Goal: Information Seeking & Learning: Learn about a topic

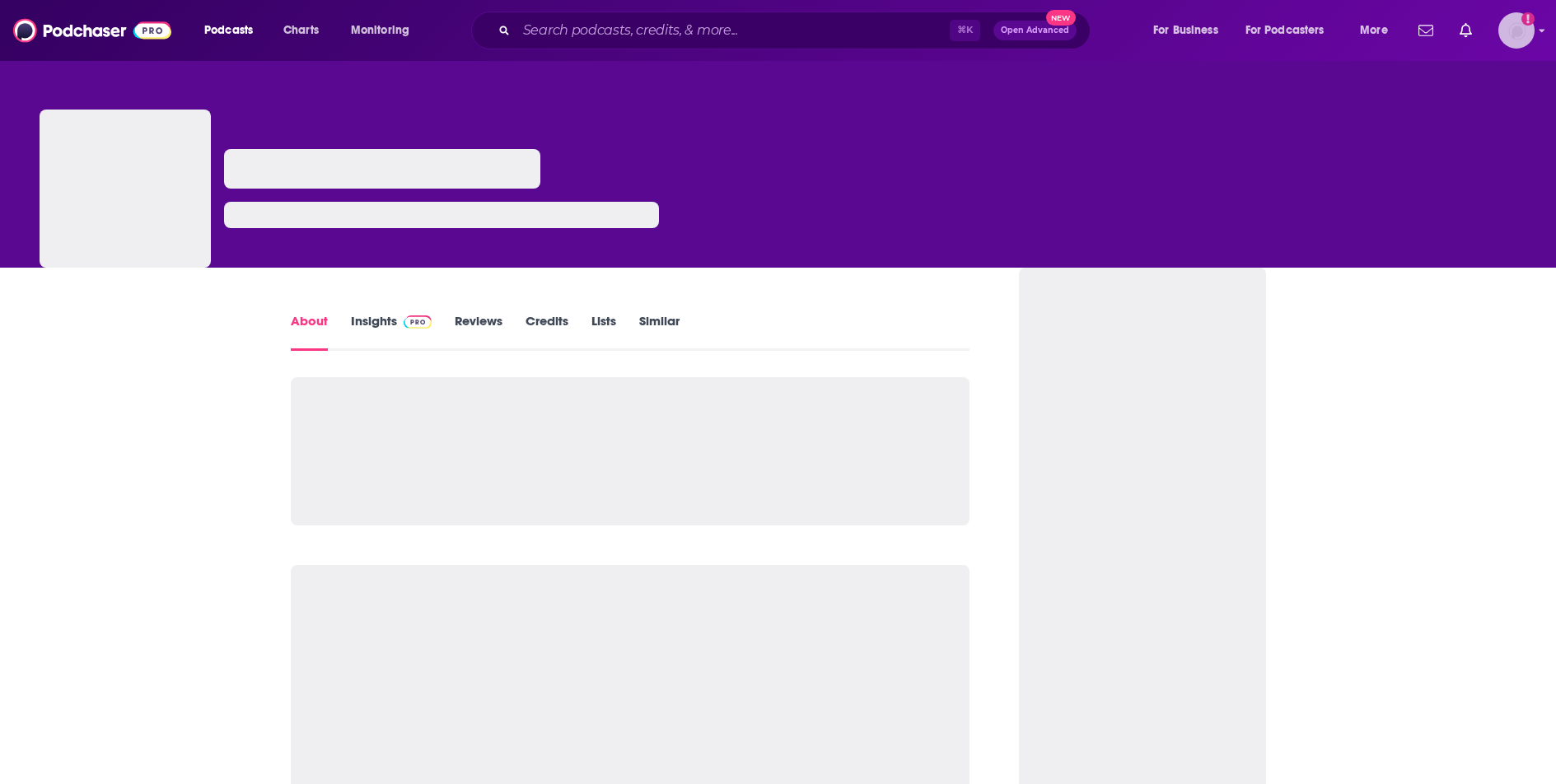
click at [1541, 32] on icon "Show profile menu" at bounding box center [1541, 30] width 6 height 10
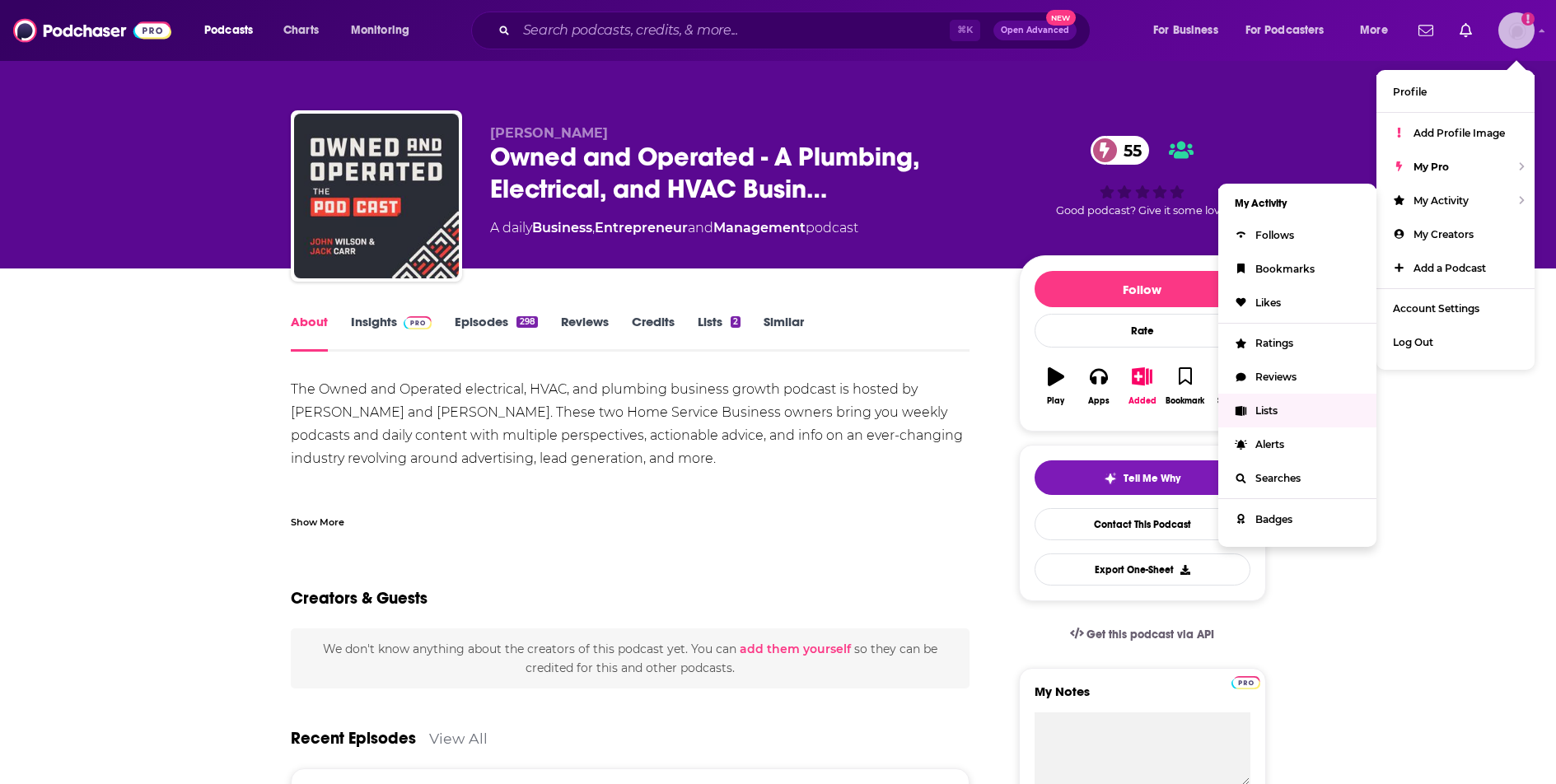
click at [1271, 409] on span "Lists" at bounding box center [1267, 410] width 22 height 12
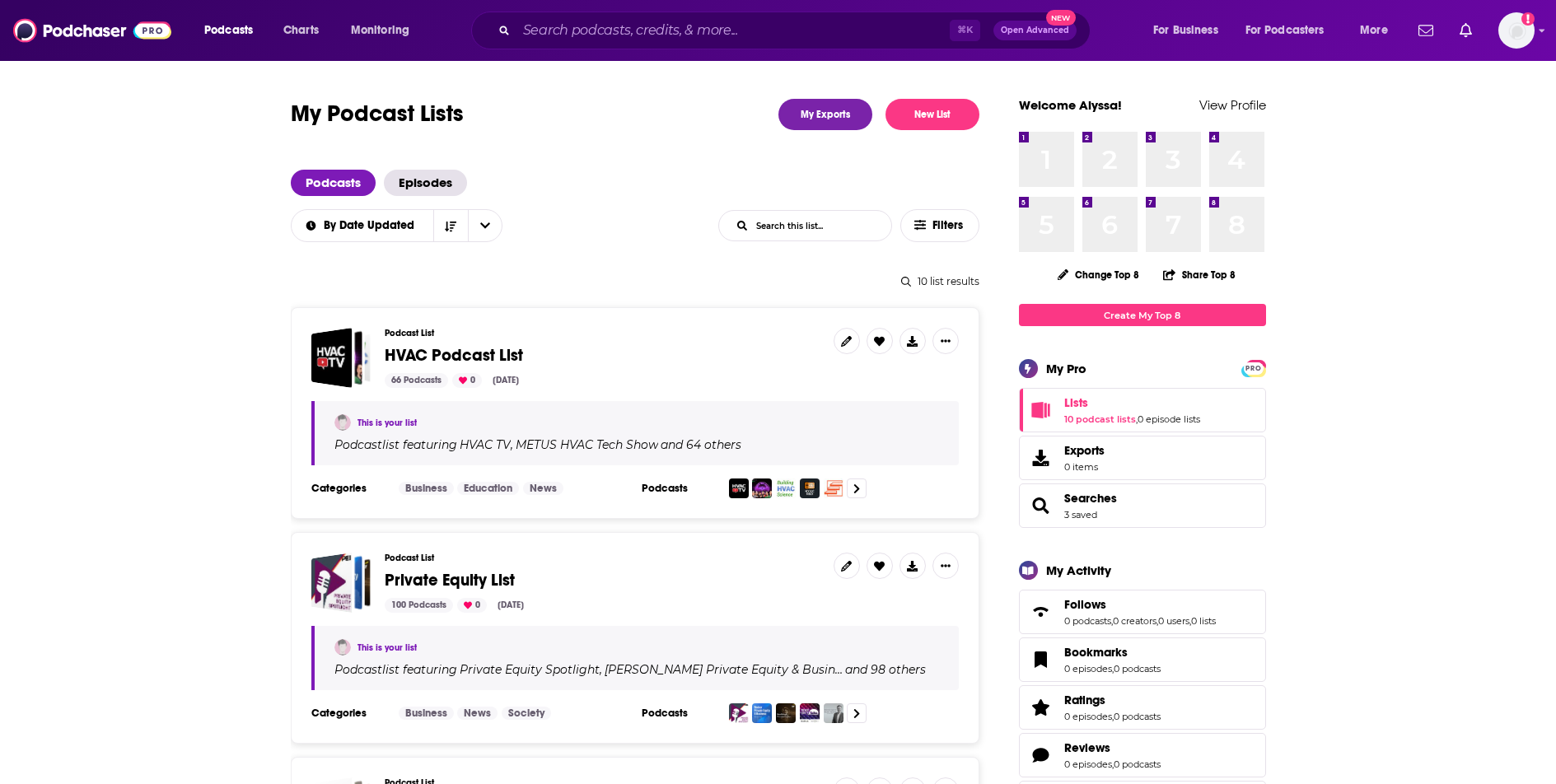
click at [652, 353] on span "HVAC Podcast List" at bounding box center [602, 356] width 436 height 18
click at [804, 373] on div "66 Podcasts 0 [DATE]" at bounding box center [602, 380] width 436 height 15
click at [456, 349] on span "HVAC Podcast List" at bounding box center [454, 355] width 138 height 20
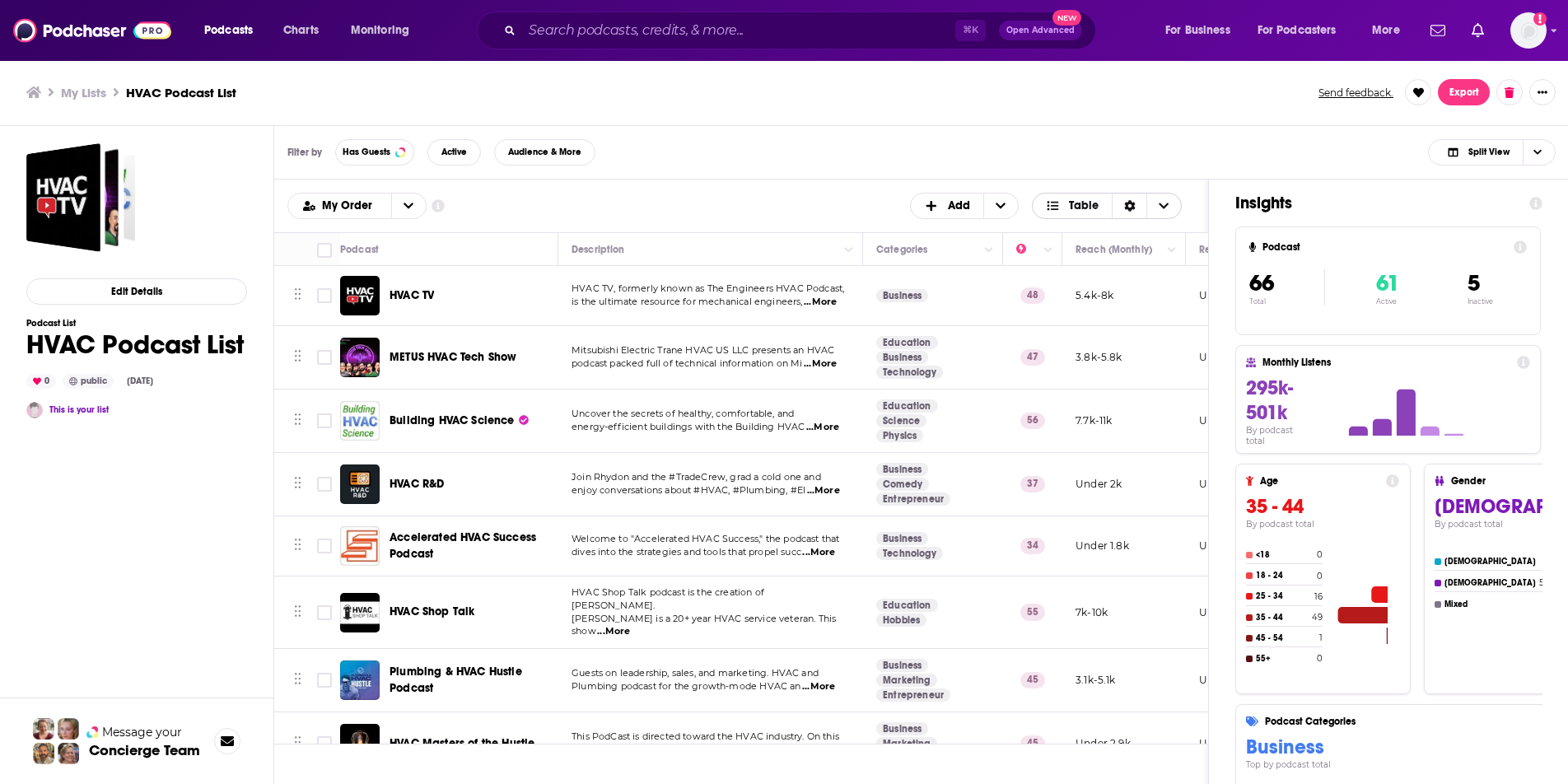
click at [1076, 205] on span "Table" at bounding box center [1083, 205] width 29 height 12
click at [1129, 210] on icon "Sort Direction" at bounding box center [1129, 205] width 11 height 12
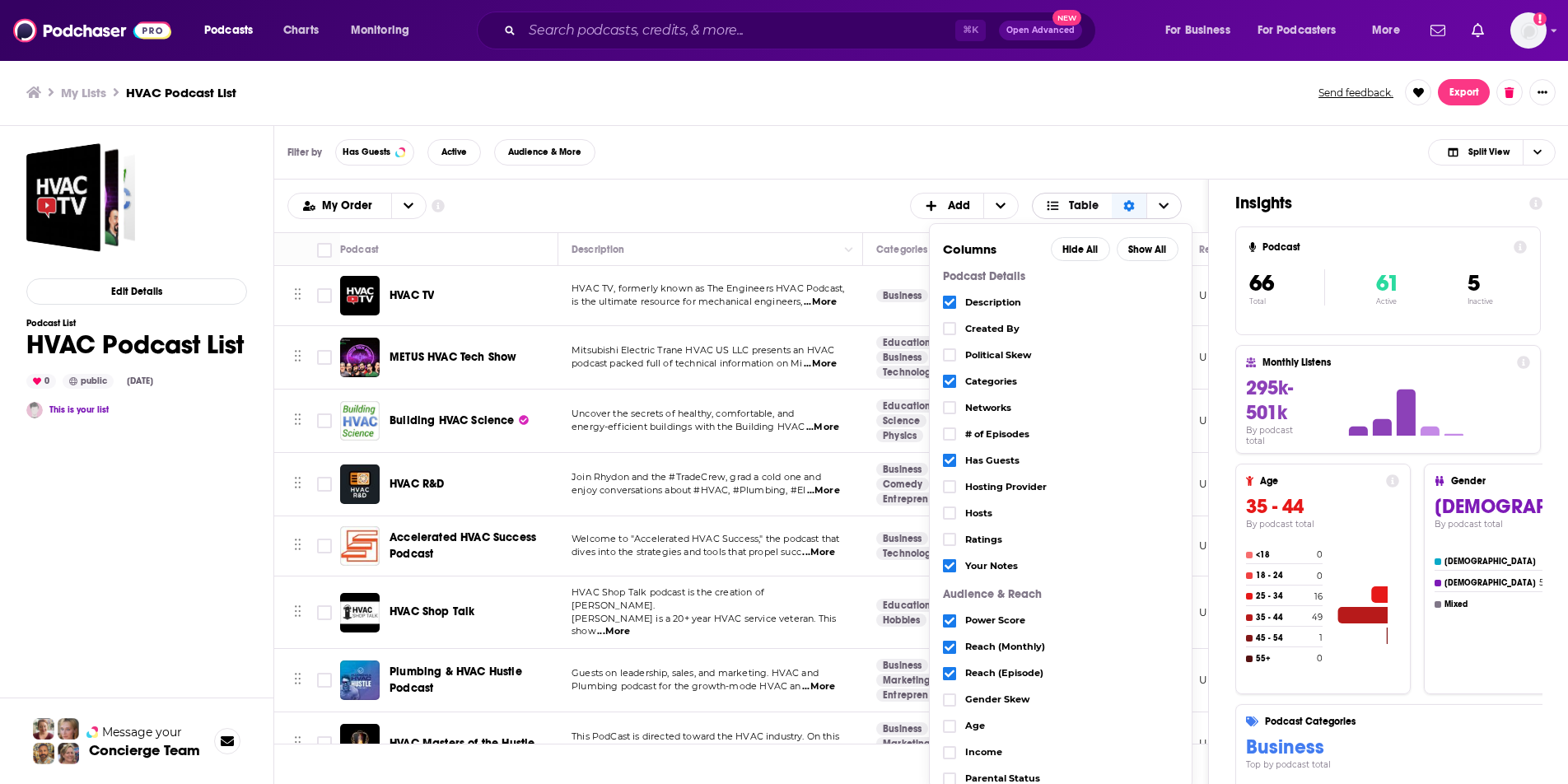
click at [1129, 210] on icon "Sort Direction" at bounding box center [1129, 205] width 11 height 12
click at [1166, 206] on icon "Choose View" at bounding box center [1163, 205] width 10 height 12
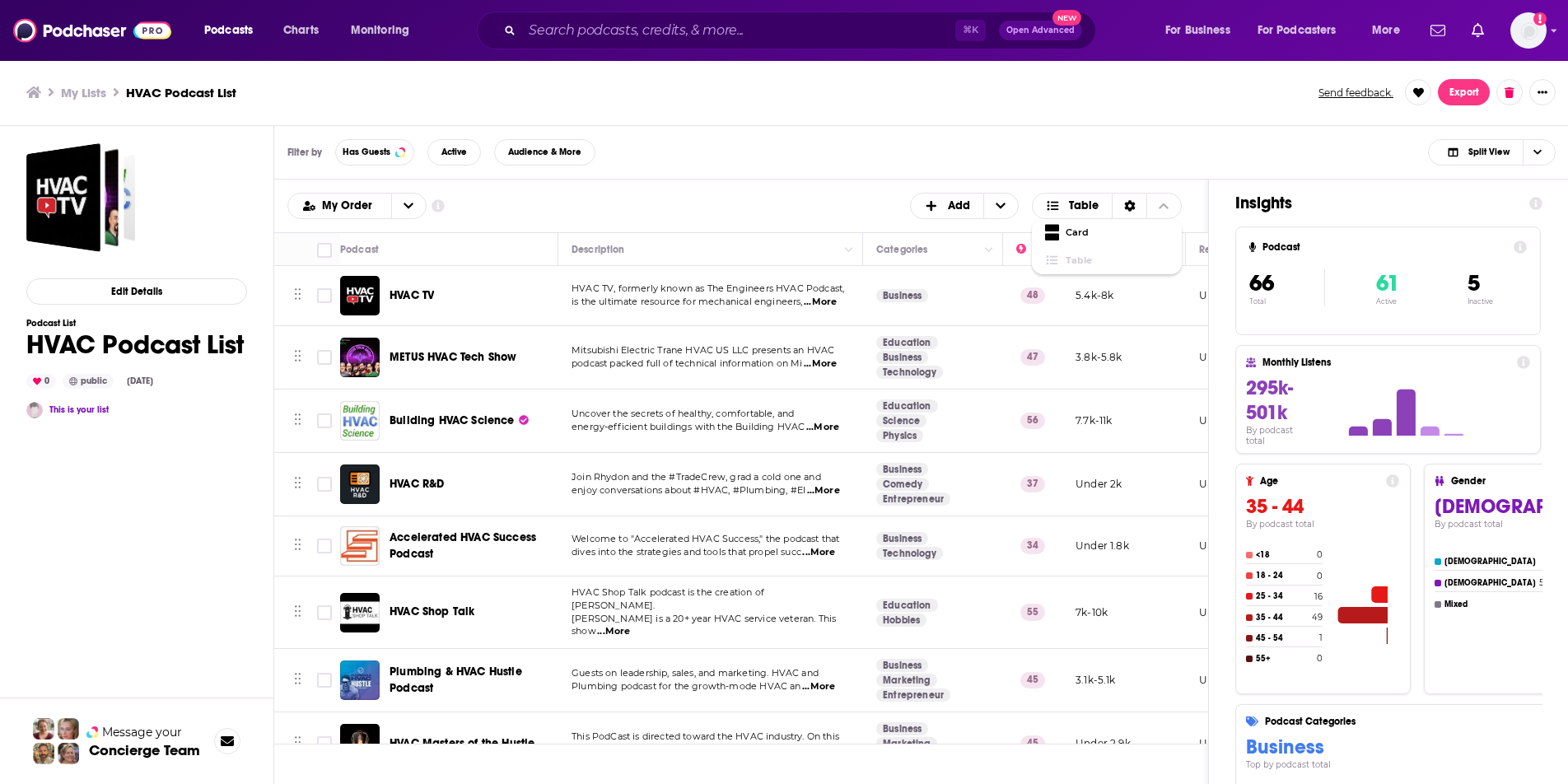
click at [1166, 172] on div "Filter by Has Guests Active Audience & More Split View" at bounding box center [921, 153] width 1294 height 53
click at [1527, 148] on span "Choose View" at bounding box center [1537, 152] width 28 height 25
click at [1512, 203] on span "Podcast Only" at bounding box center [1501, 207] width 81 height 9
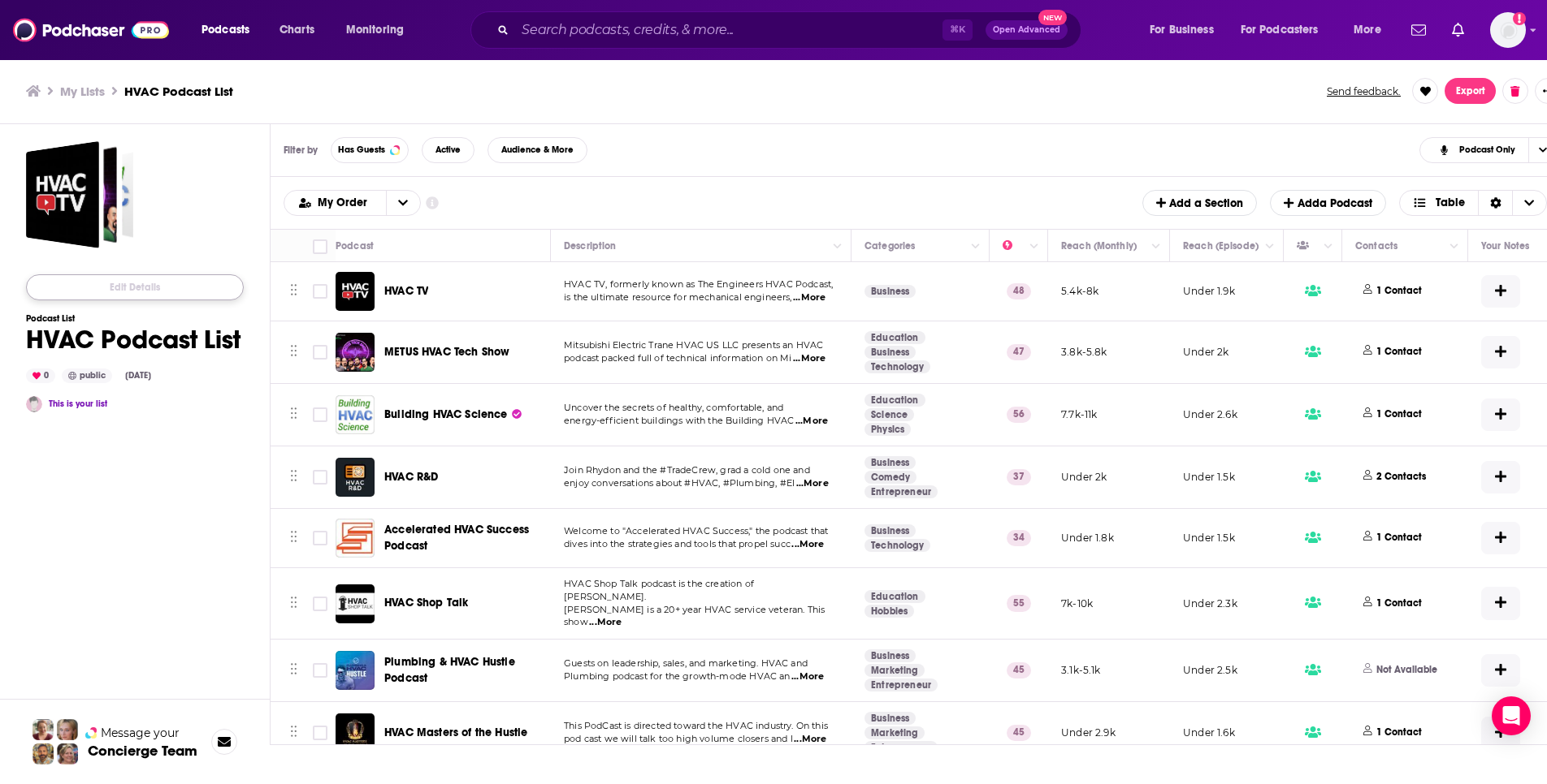
click at [132, 281] on button "Edit Details" at bounding box center [135, 287] width 218 height 26
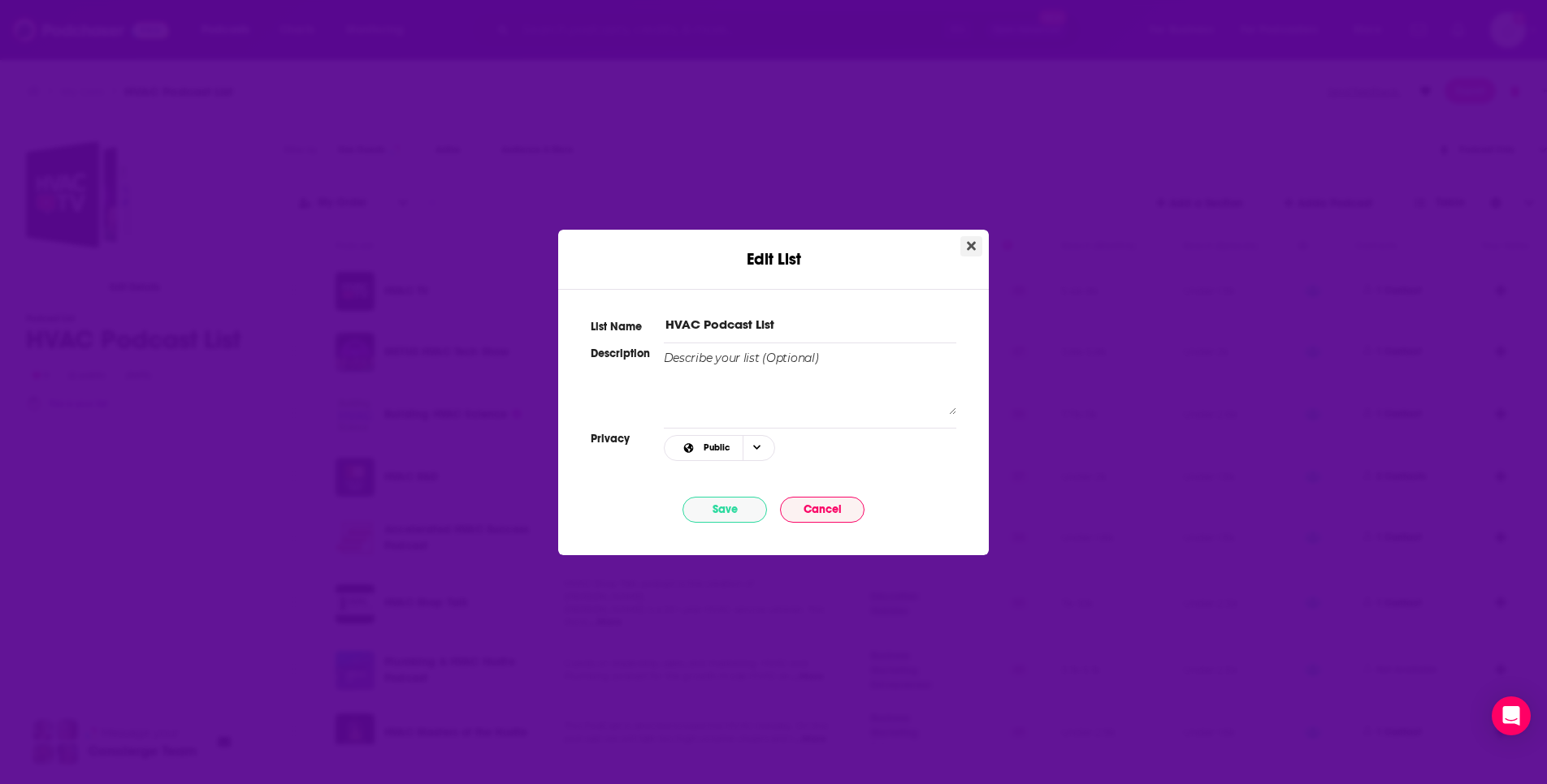
click at [976, 243] on button "Close" at bounding box center [971, 246] width 22 height 20
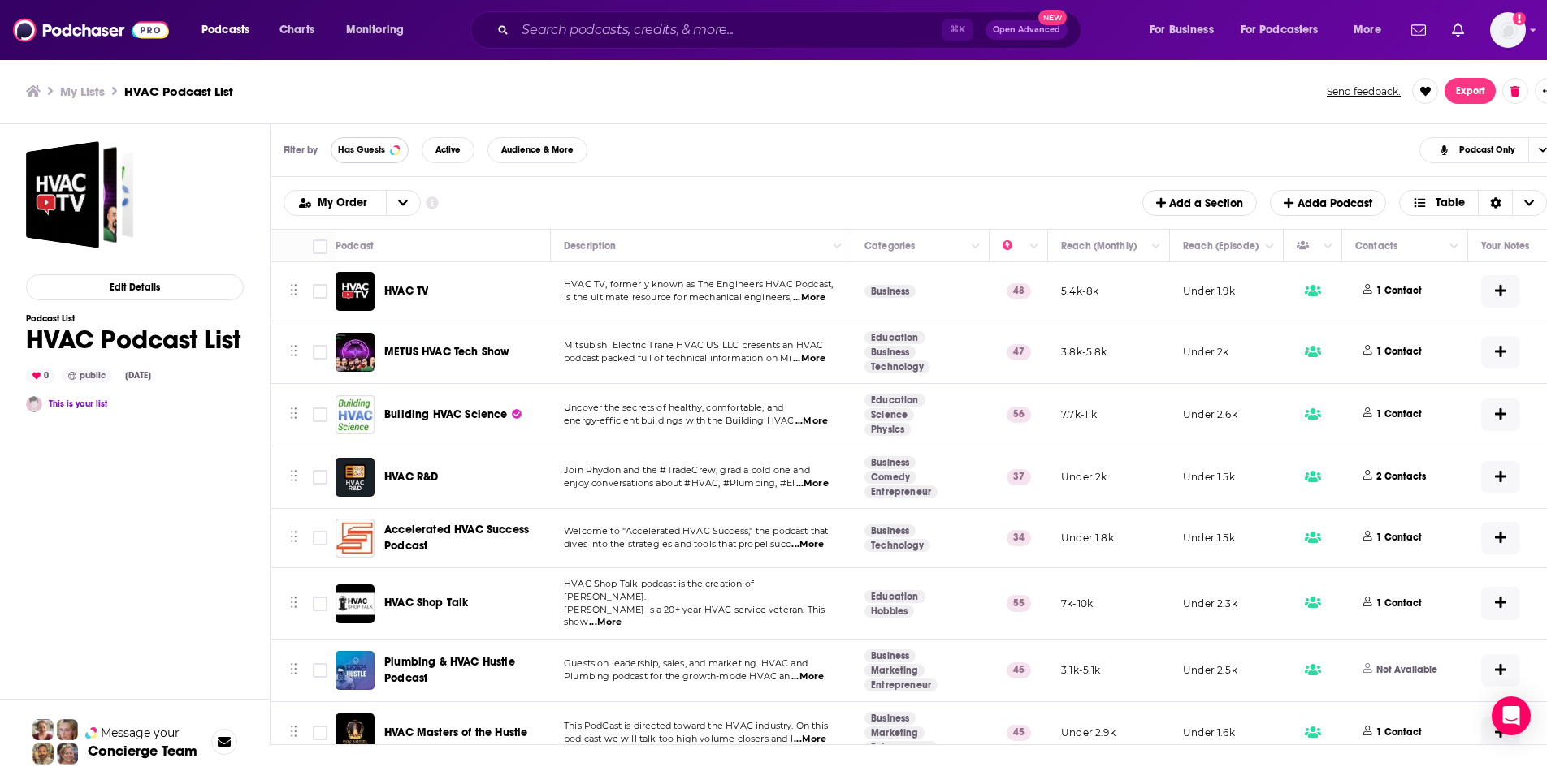
click at [378, 153] on span "Has Guests" at bounding box center [362, 150] width 47 height 9
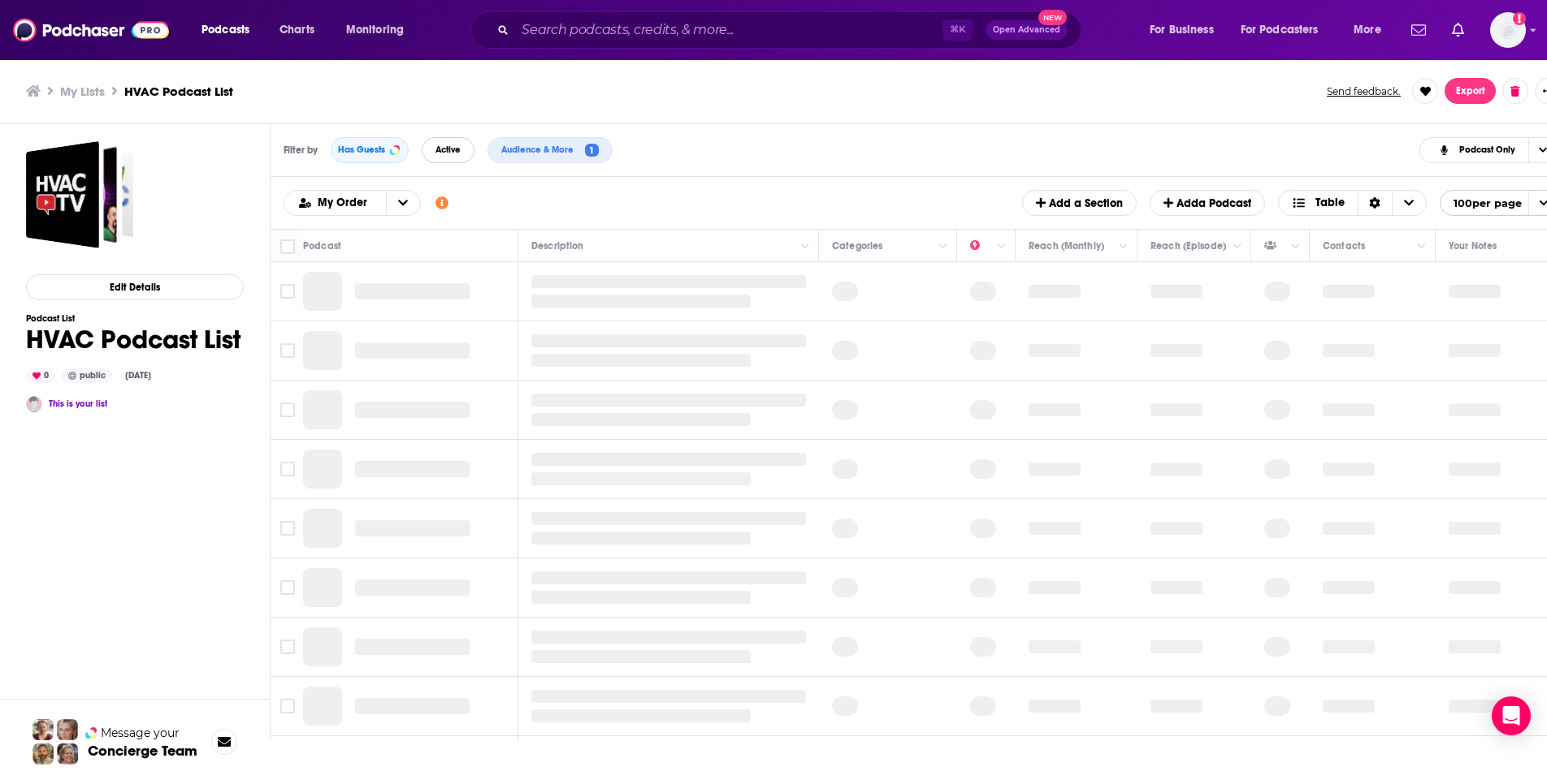
click at [443, 151] on span "Active" at bounding box center [448, 150] width 25 height 9
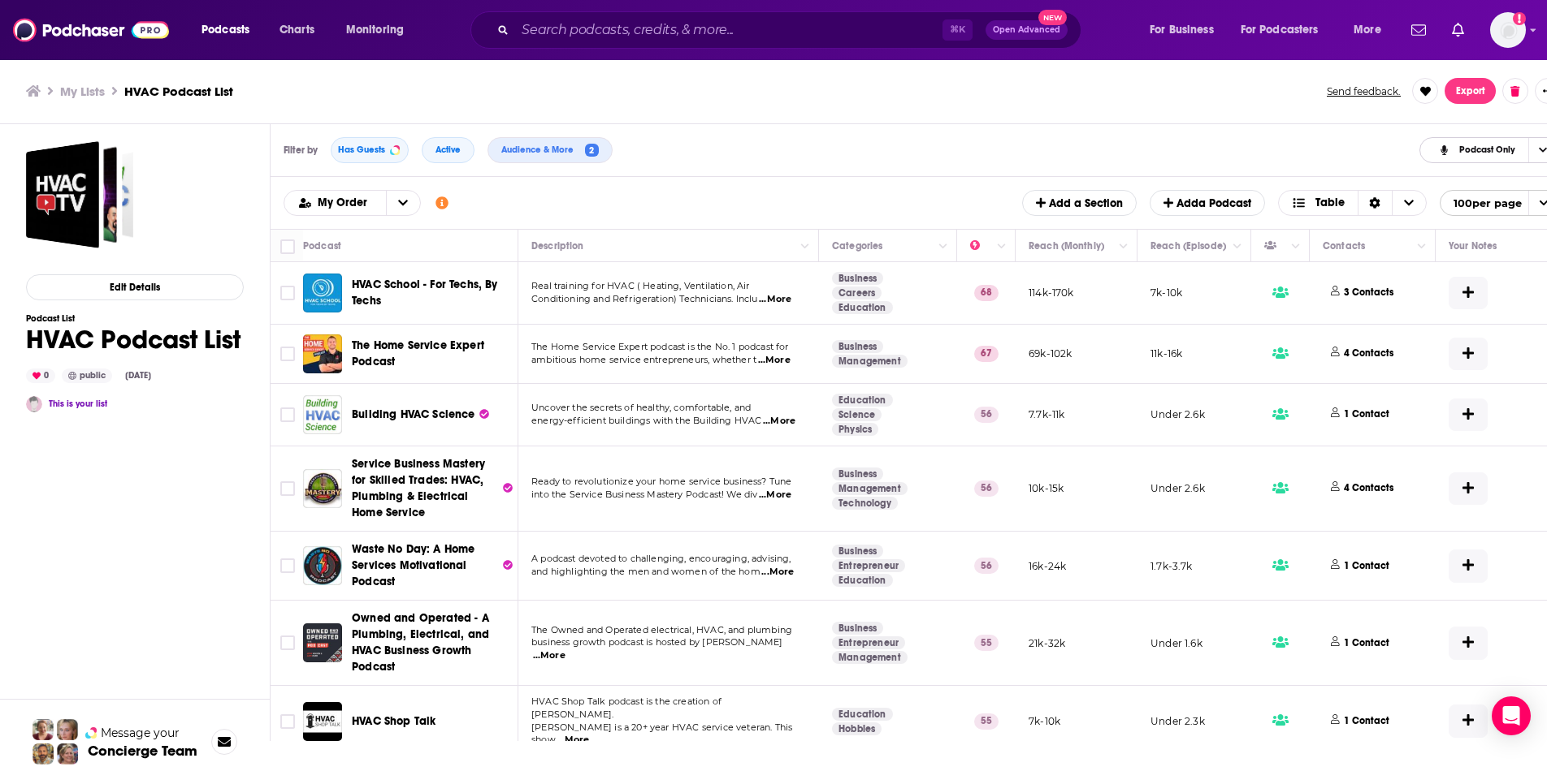
click at [1463, 149] on span "Podcast Only" at bounding box center [1487, 150] width 56 height 9
click at [1479, 172] on span "Split View" at bounding box center [1499, 176] width 95 height 9
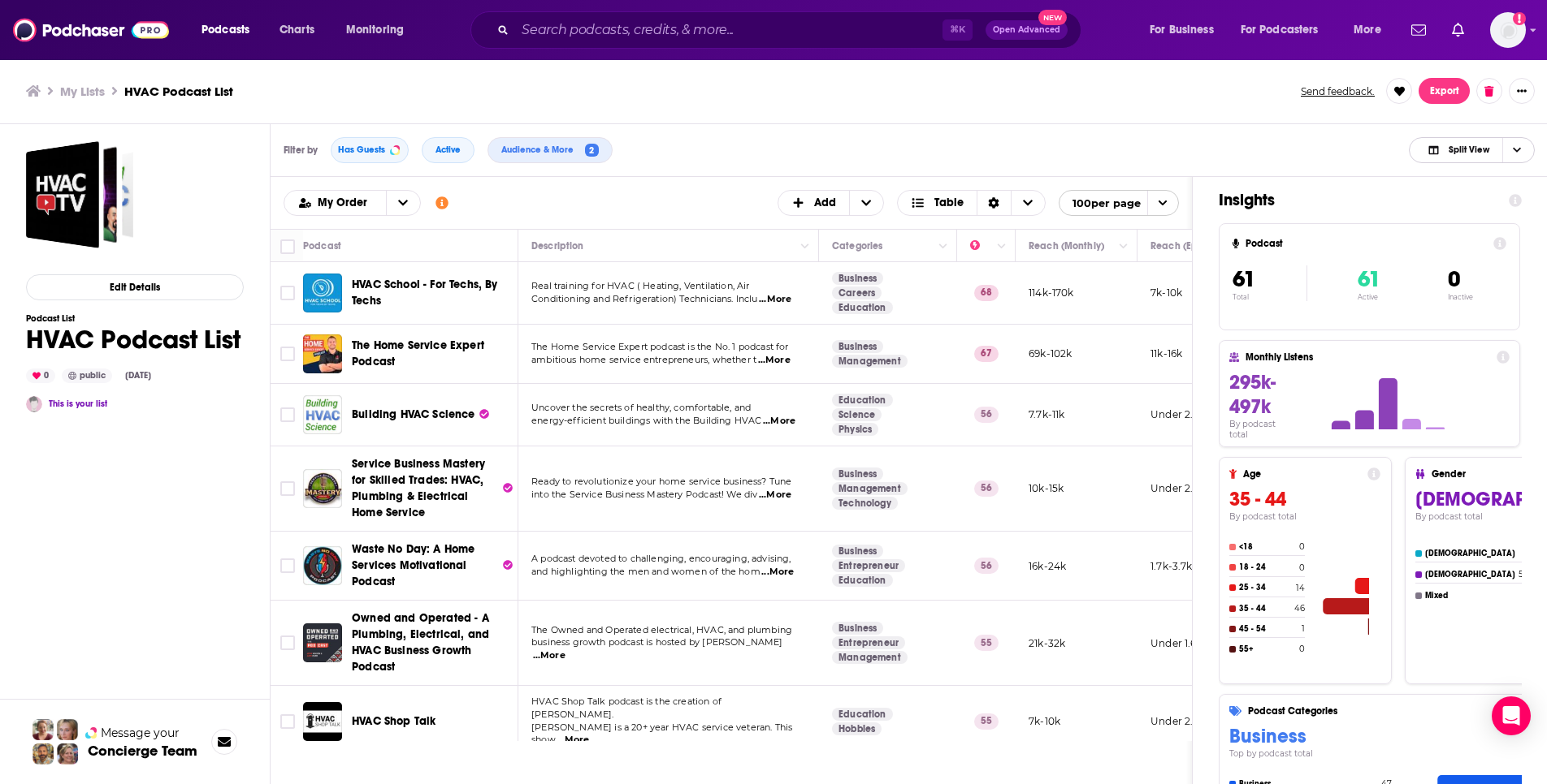
click at [1462, 153] on span "Split View" at bounding box center [1469, 150] width 41 height 9
click at [1455, 204] on span "Podcast Only" at bounding box center [1481, 204] width 80 height 9
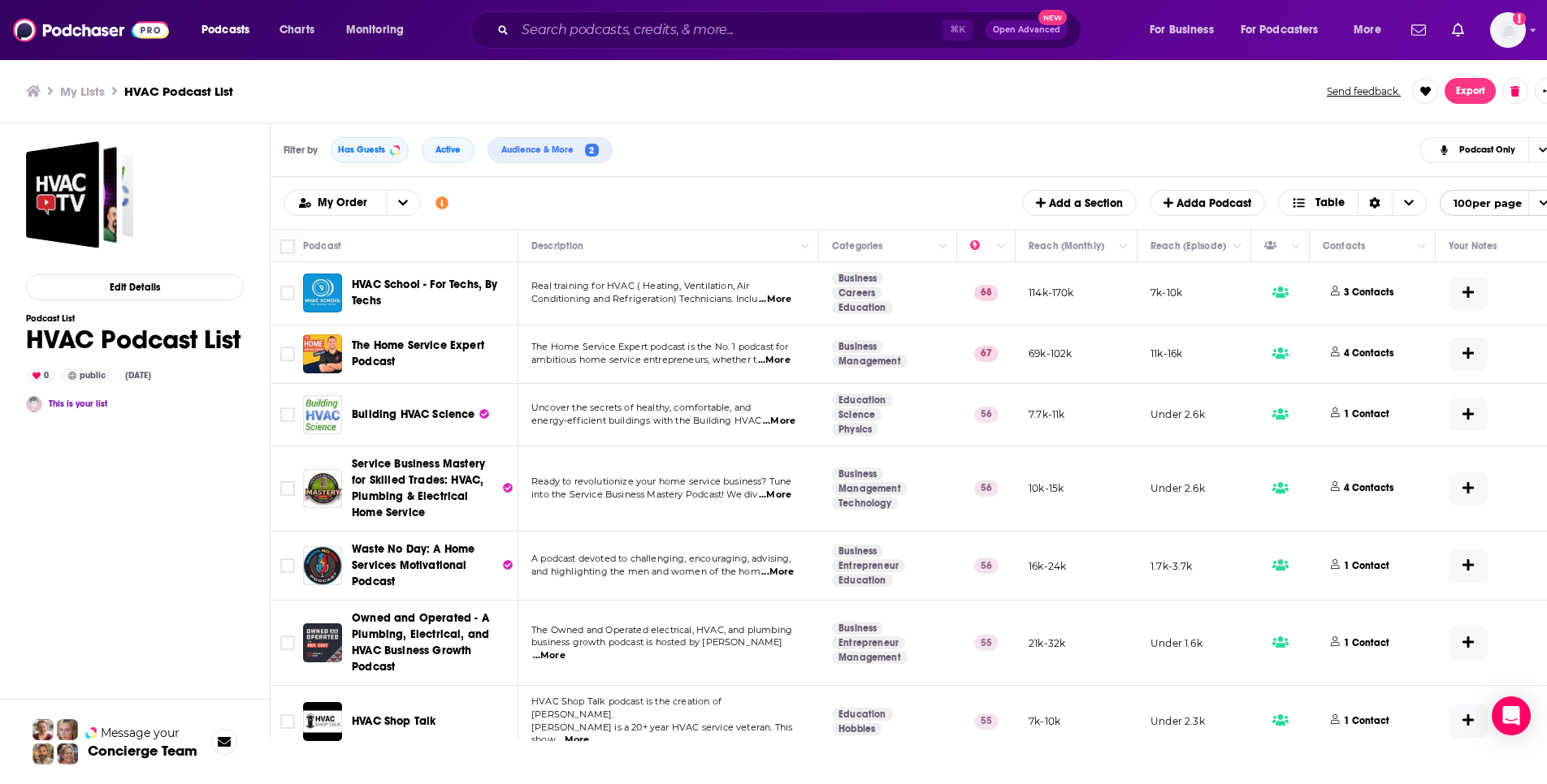
click at [1502, 204] on span "100 per page" at bounding box center [1481, 203] width 81 height 25
click at [1328, 171] on div "Filter by Has Guests Active Audience & More 2 Podcast Only" at bounding box center [923, 151] width 1303 height 53
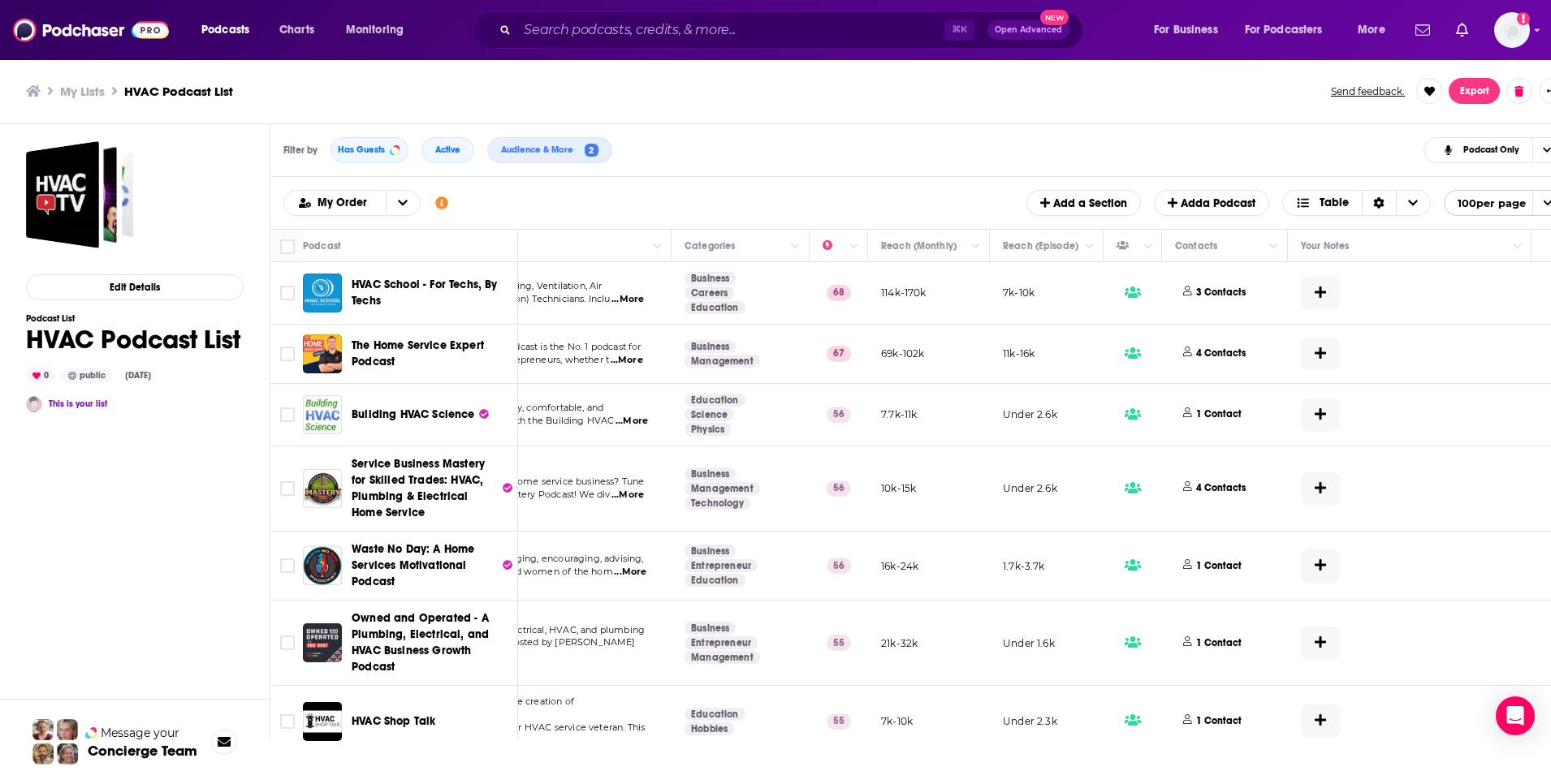
scroll to position [0, 207]
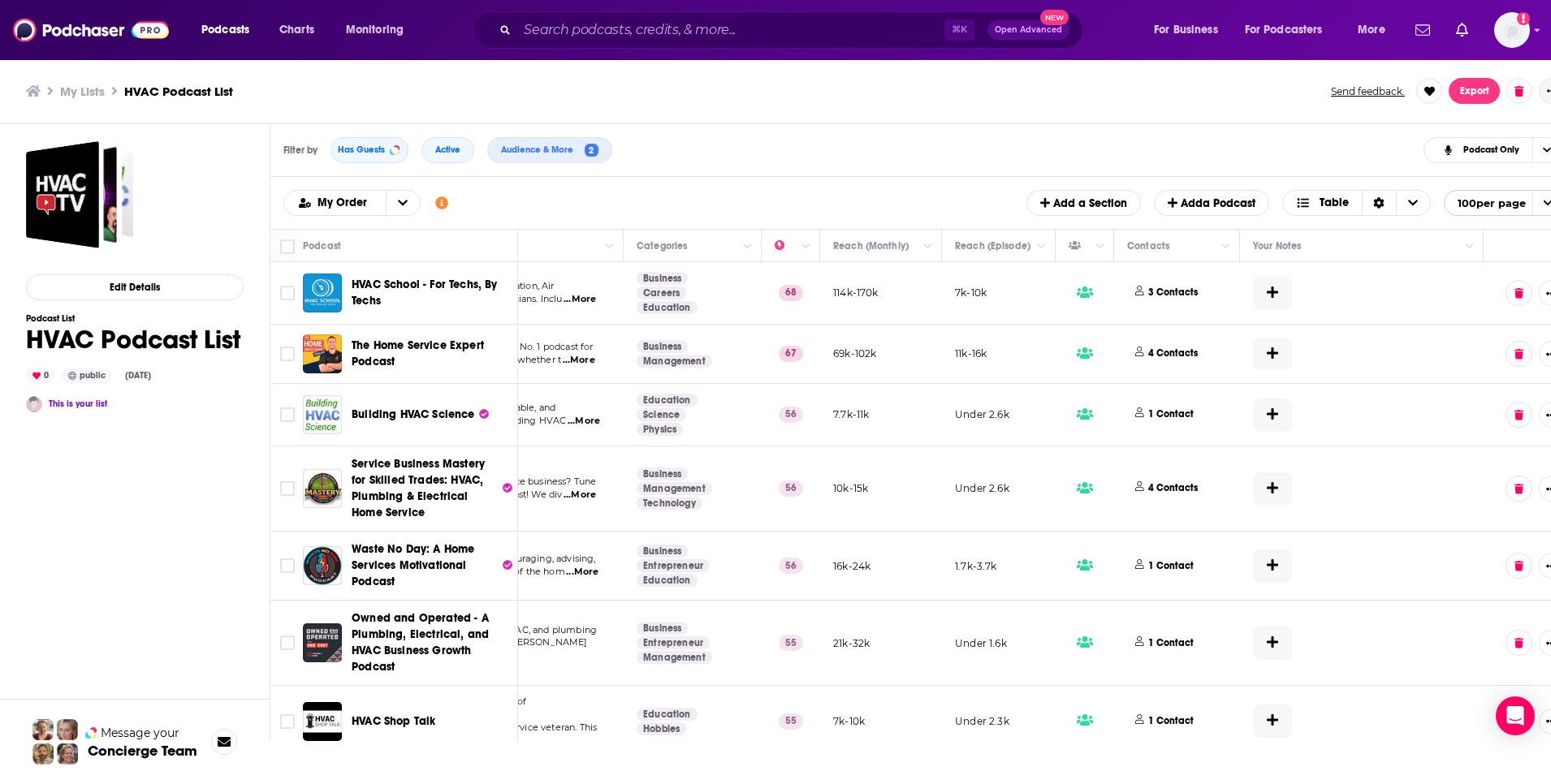
click at [1533, 95] on button "Show More Button" at bounding box center [1552, 91] width 26 height 26
click at [1173, 144] on div "Filter by Has Guests Active Audience & More 2 Podcast Only" at bounding box center [924, 151] width 1307 height 53
click at [406, 203] on button "open menu" at bounding box center [403, 203] width 35 height 25
click at [353, 280] on span "Power Score" at bounding box center [363, 283] width 91 height 9
